Goal: Transaction & Acquisition: Purchase product/service

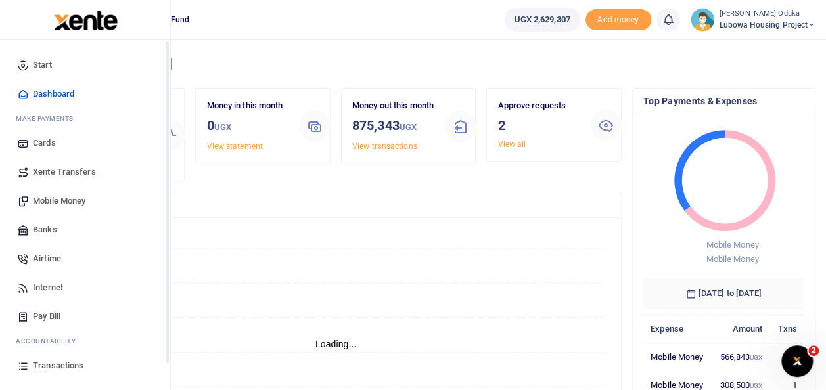
scroll to position [11, 11]
click at [62, 315] on link "Pay Bill" at bounding box center [85, 316] width 149 height 29
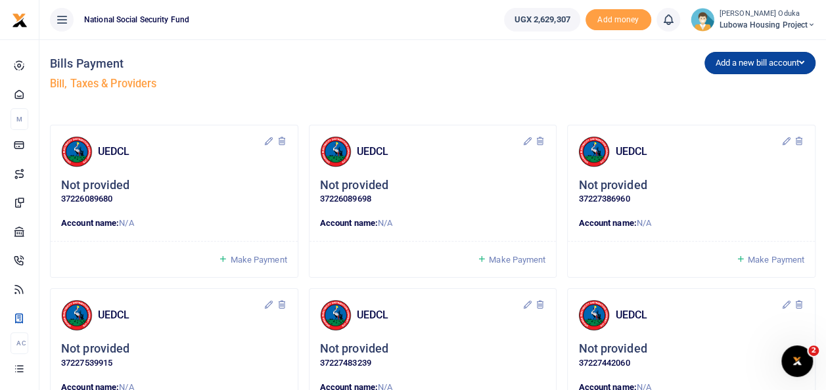
click at [726, 64] on button "Add a new bill account" at bounding box center [759, 63] width 111 height 22
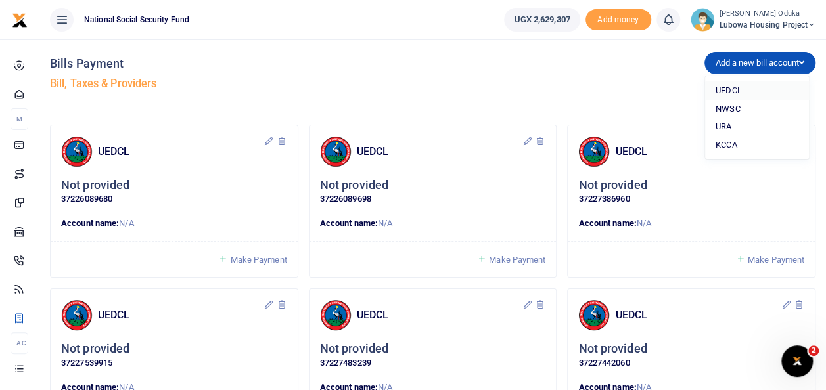
click at [724, 92] on link "UEDCL" at bounding box center [757, 90] width 104 height 18
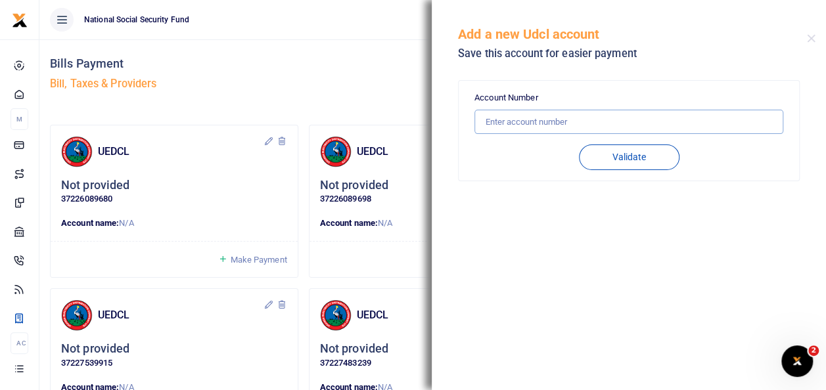
click at [492, 127] on input "text" at bounding box center [628, 122] width 309 height 25
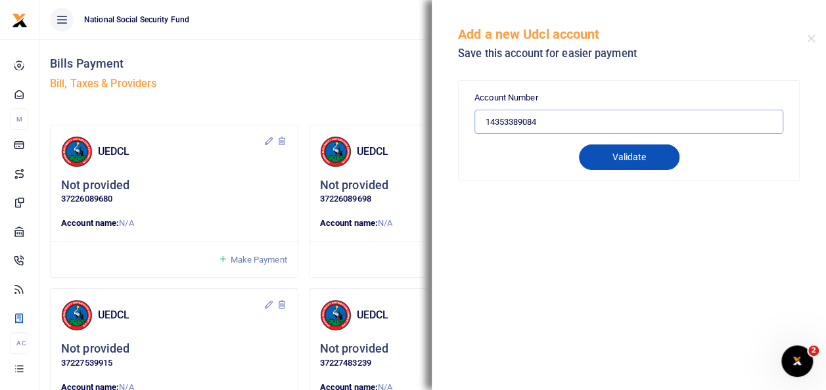
type input "14353389084"
click at [616, 147] on button "Validate" at bounding box center [629, 158] width 101 height 26
type input "14353389084"
type input "LUMU P6 NSSF"
type input "PREPAID"
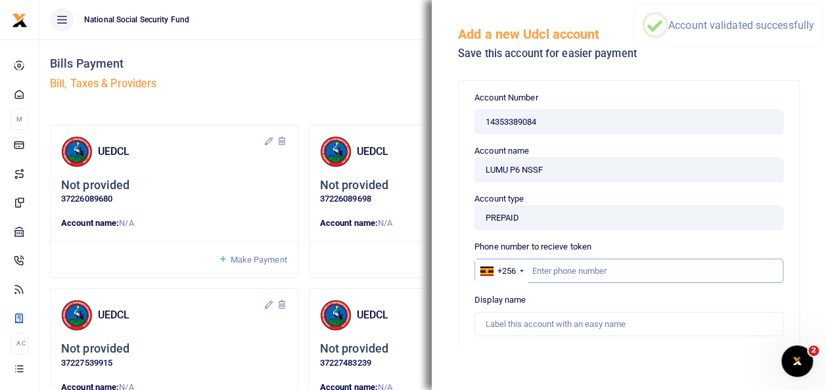
click at [540, 268] on input "text" at bounding box center [628, 271] width 309 height 25
type input "782956545"
click at [527, 327] on input "text" at bounding box center [628, 324] width 309 height 25
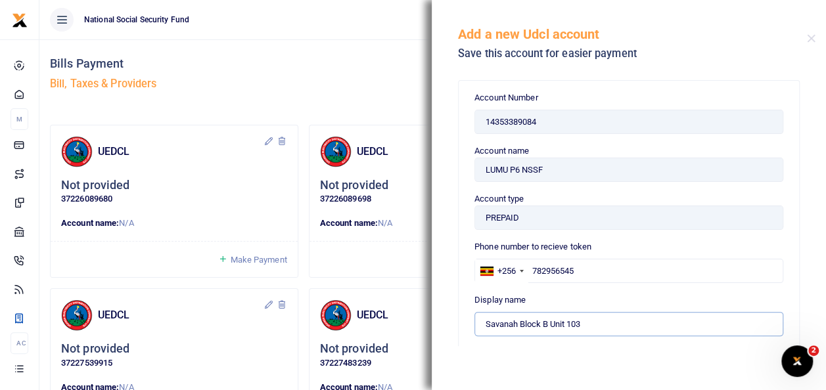
type input "Savanah Block B Unit 103"
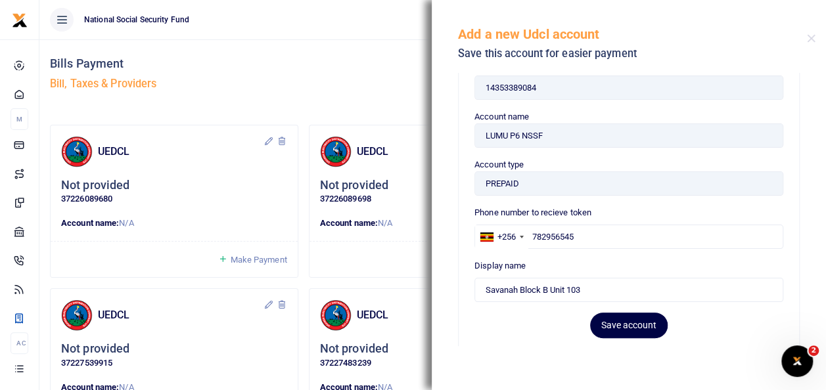
scroll to position [58, 0]
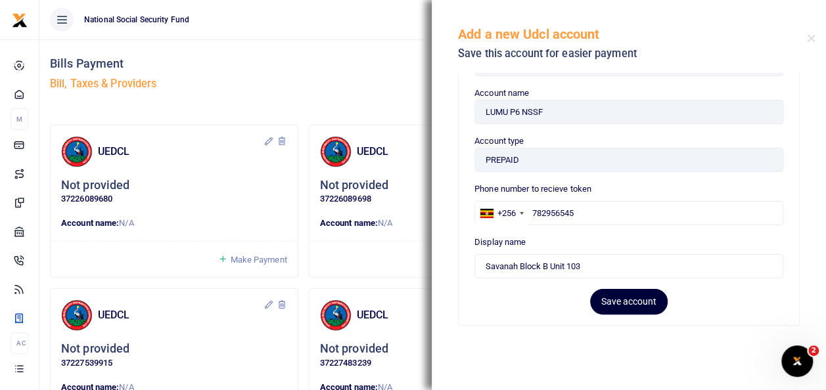
click at [631, 298] on button "Save account" at bounding box center [629, 302] width 78 height 26
click at [404, 51] on div "Bills Payment Bill, Taxes & Providers" at bounding box center [239, 76] width 378 height 75
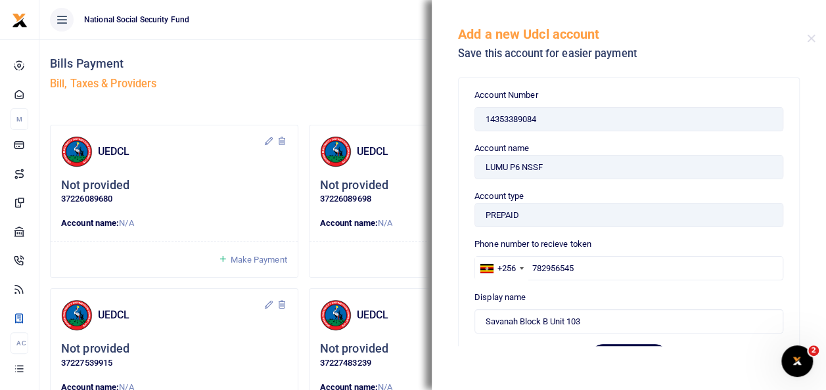
scroll to position [0, 0]
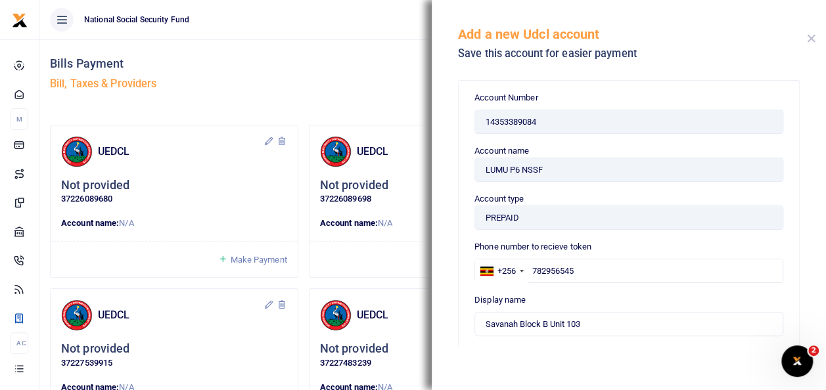
click at [814, 37] on button "Close" at bounding box center [811, 38] width 9 height 9
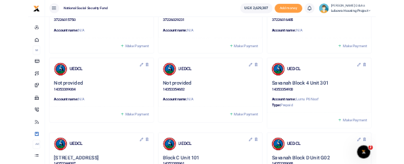
scroll to position [7544, 0]
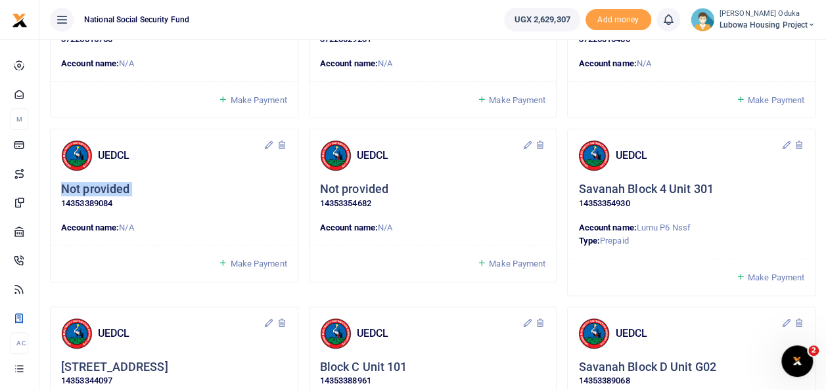
drag, startPoint x: 57, startPoint y: 185, endPoint x: 180, endPoint y: 20, distance: 206.6
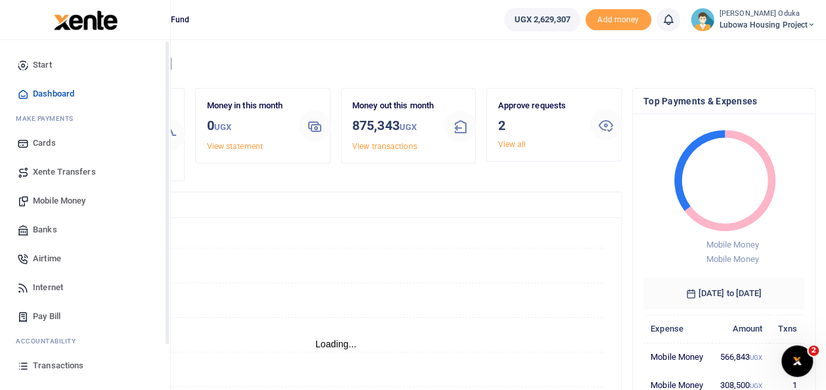
scroll to position [11, 11]
click at [47, 319] on span "Pay Bill" at bounding box center [47, 316] width 28 height 13
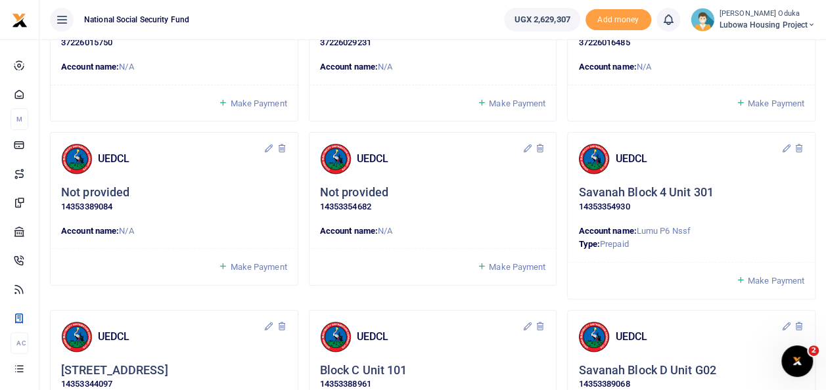
scroll to position [7544, 0]
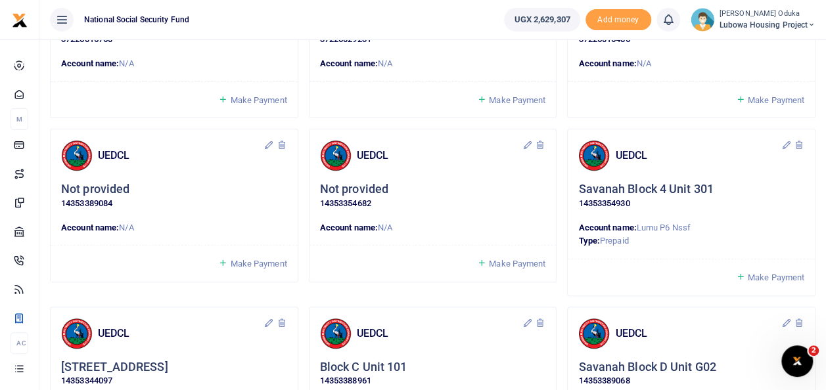
click at [241, 259] on span "Make Payment" at bounding box center [258, 264] width 57 height 10
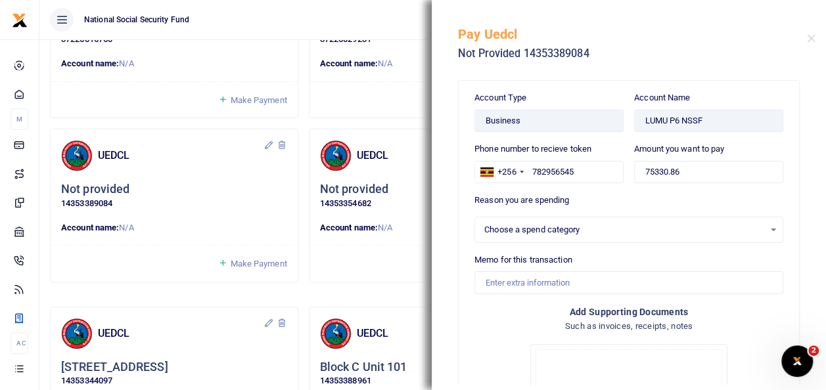
select select
click at [686, 175] on input "75330.86" at bounding box center [708, 172] width 149 height 22
type input "7"
type input "80,000"
click at [520, 277] on input "Memo for this transaction" at bounding box center [628, 282] width 309 height 22
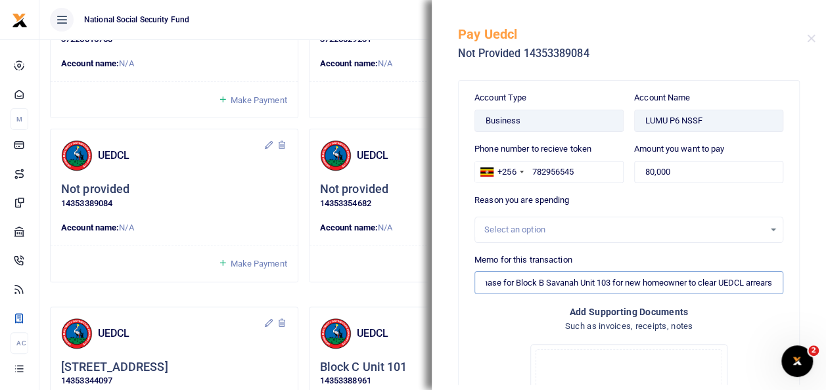
scroll to position [0, 74]
type input "Electricity purchase for Block B Savanah Unit 103 for new homeowner to clear UE…"
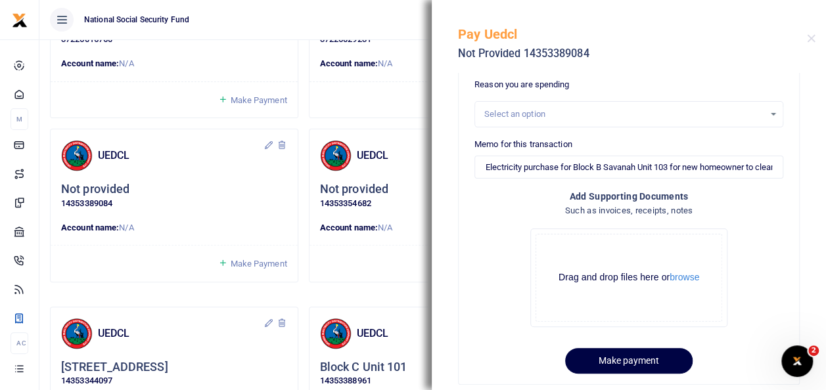
scroll to position [133, 0]
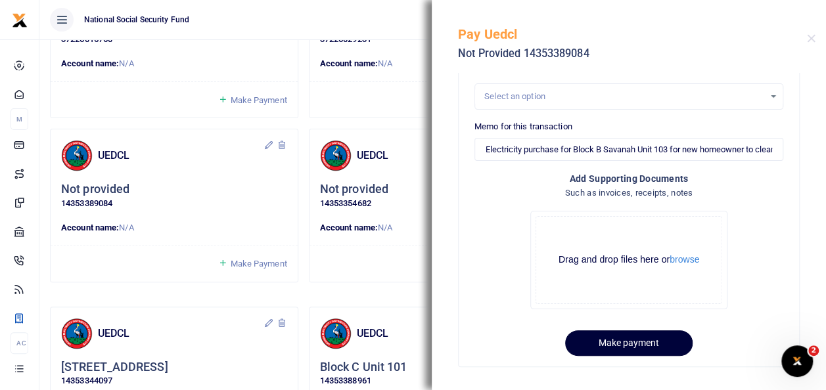
click at [624, 347] on button "Make payment" at bounding box center [628, 344] width 127 height 26
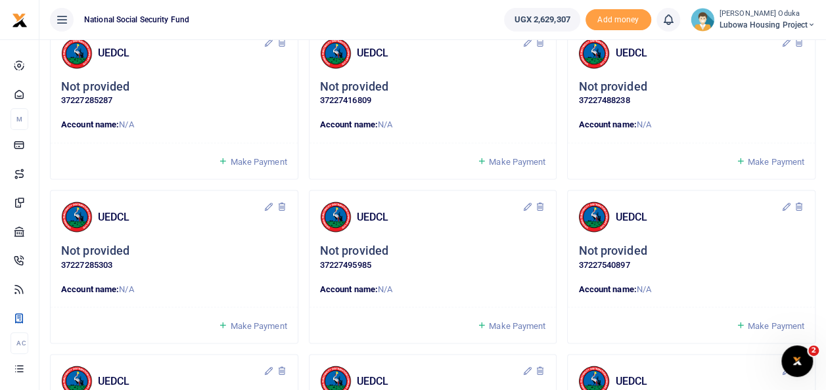
scroll to position [1095, 0]
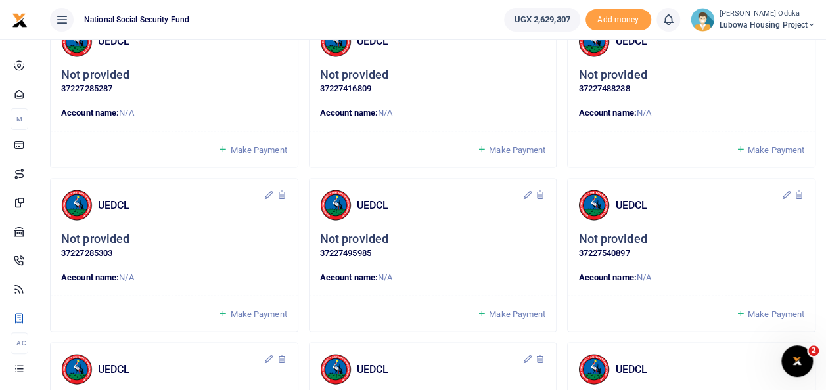
click at [530, 309] on span "Make Payment" at bounding box center [517, 314] width 57 height 10
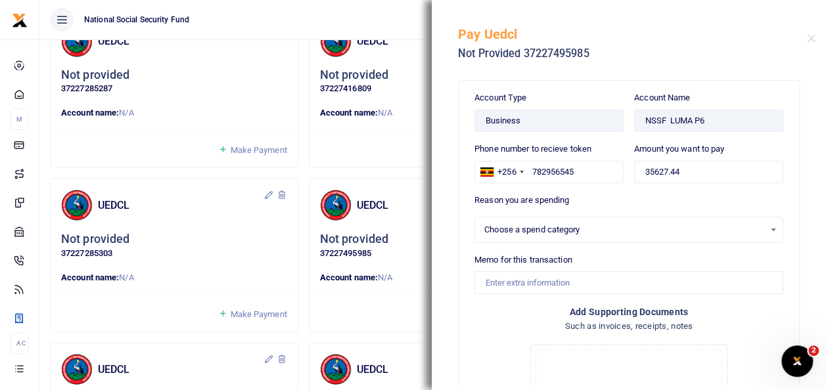
select select
click at [689, 173] on input "35627.44" at bounding box center [708, 172] width 149 height 22
type input "3"
type input "40,000"
click at [511, 280] on input "Memo for this transaction" at bounding box center [628, 282] width 309 height 22
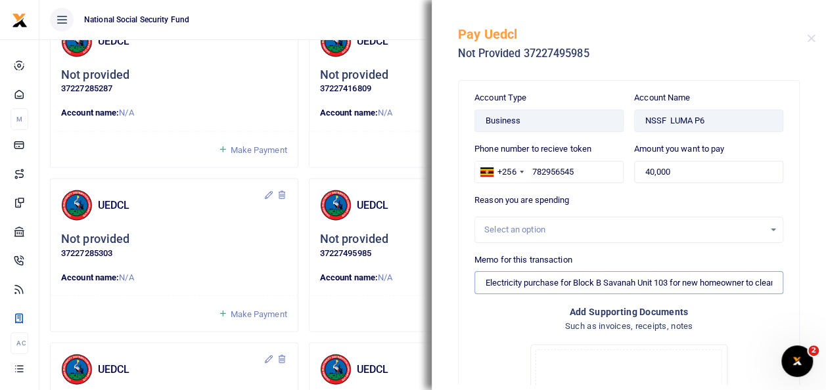
drag, startPoint x: 672, startPoint y: 281, endPoint x: 576, endPoint y: 277, distance: 96.0
click at [576, 277] on input "Electricity purchase for Block B Savanah Unit 103 for new homeowner to clear UE…" at bounding box center [628, 282] width 309 height 22
type input "Electricity purchase for Townhouse 28 for new homeowner to clear UEDCL arrears"
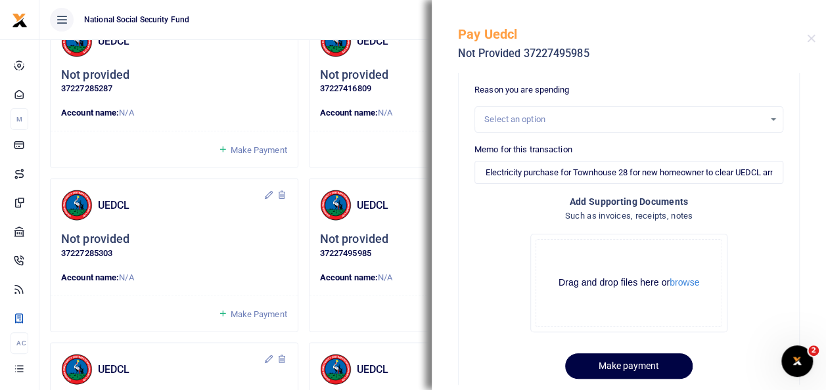
scroll to position [133, 0]
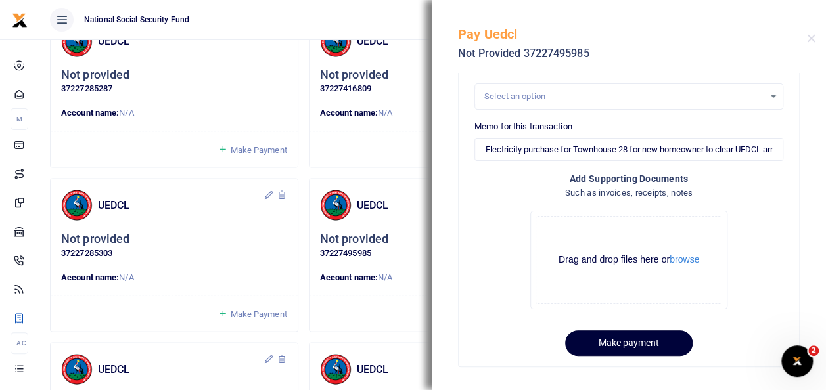
click at [606, 336] on button "Make payment" at bounding box center [628, 344] width 127 height 26
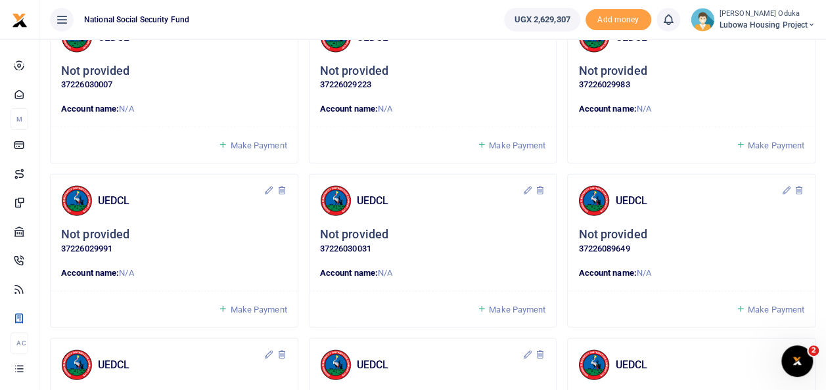
scroll to position [6378, 0]
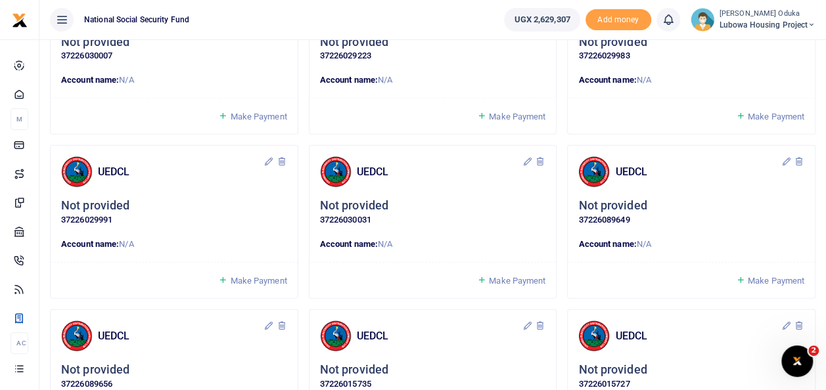
click at [252, 276] on span "Make Payment" at bounding box center [258, 281] width 57 height 10
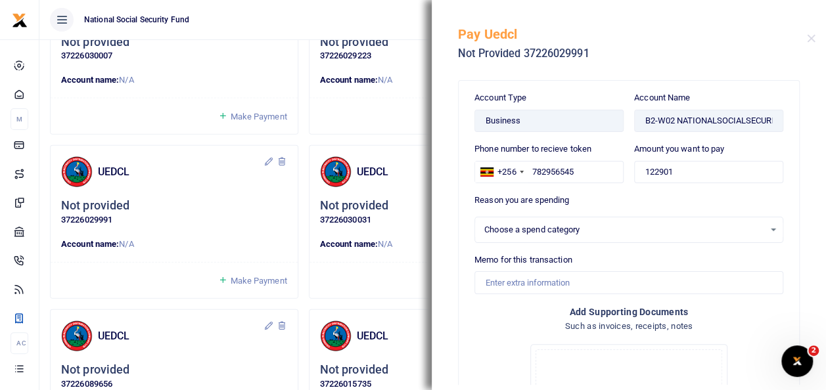
select select
click at [676, 175] on input "122901" at bounding box center [708, 172] width 149 height 22
type input "1"
type input "125,000"
click at [521, 280] on input "Memo for this transaction" at bounding box center [628, 282] width 309 height 22
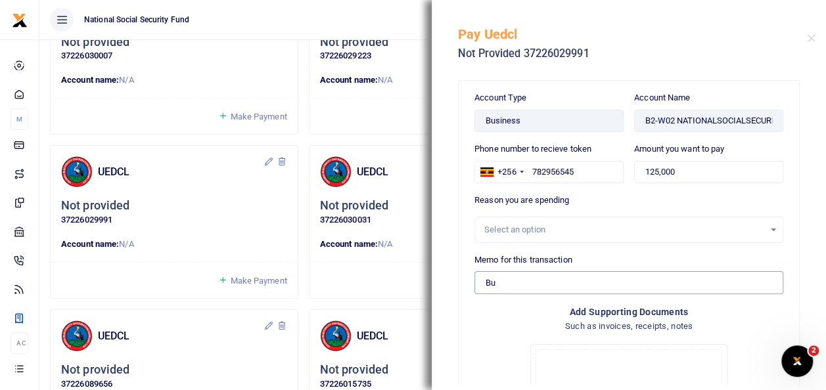
type input "B"
click at [628, 283] on input "Electricity purchase for Townhouse 28 for new homeowner to clear UEDCL arrears" at bounding box center [628, 282] width 309 height 22
type input "Electricity purchase for Bungalow 27 for new homeowner to clear UEDCL arrears"
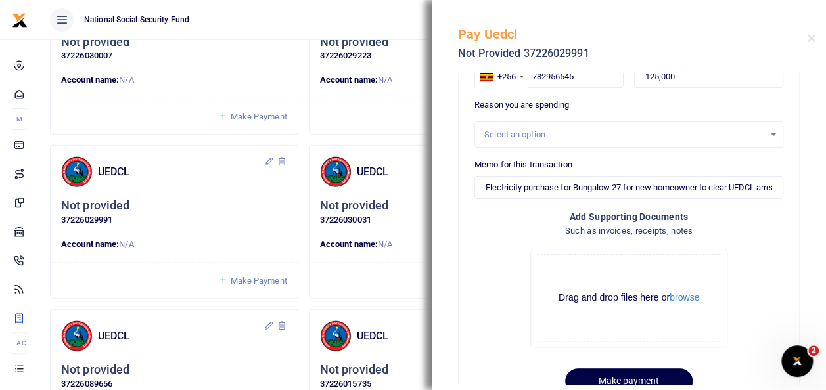
scroll to position [101, 0]
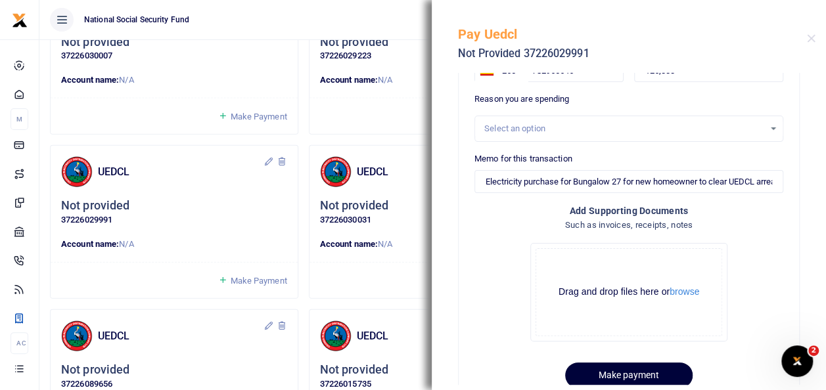
click at [601, 373] on button "Make payment" at bounding box center [628, 376] width 127 height 26
